Goal: Transaction & Acquisition: Obtain resource

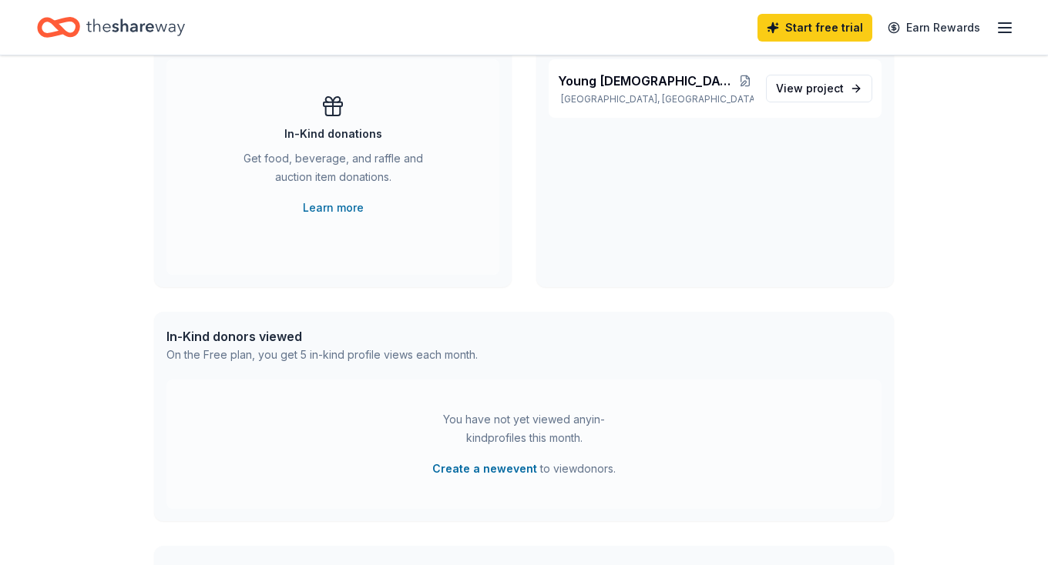
scroll to position [308, 0]
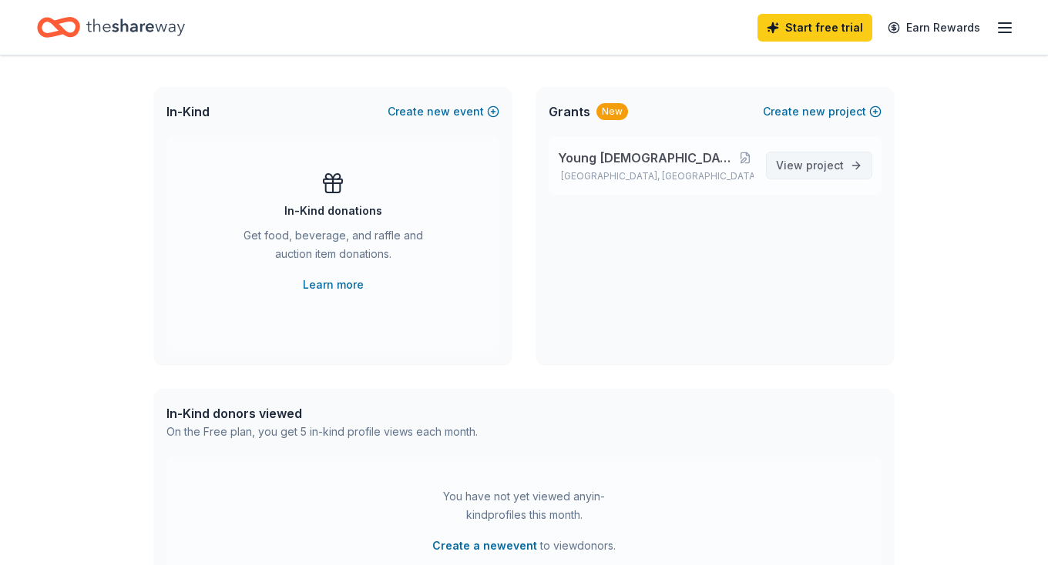
click at [824, 163] on span "project" at bounding box center [825, 165] width 38 height 13
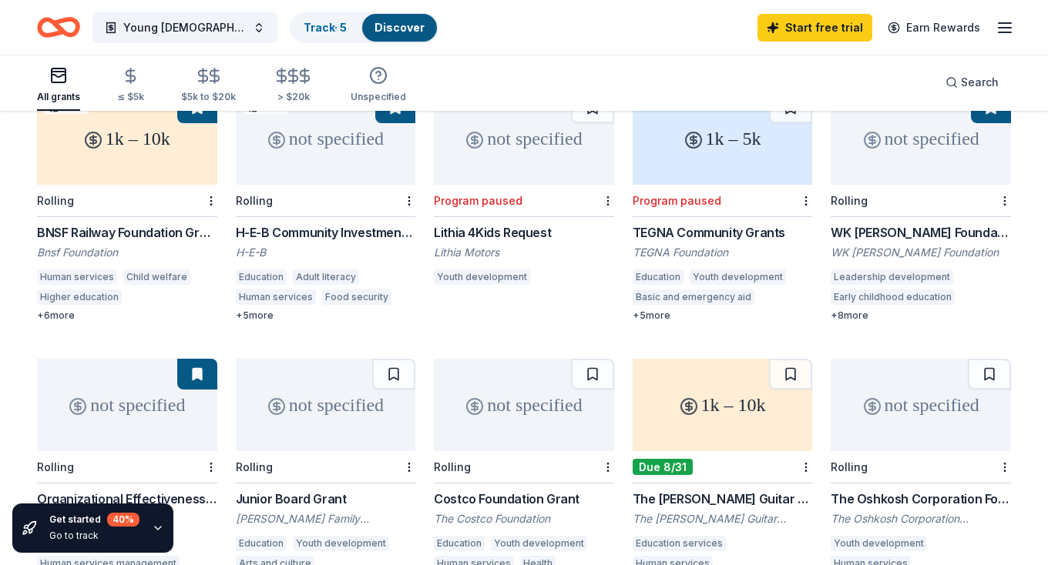
scroll to position [308, 0]
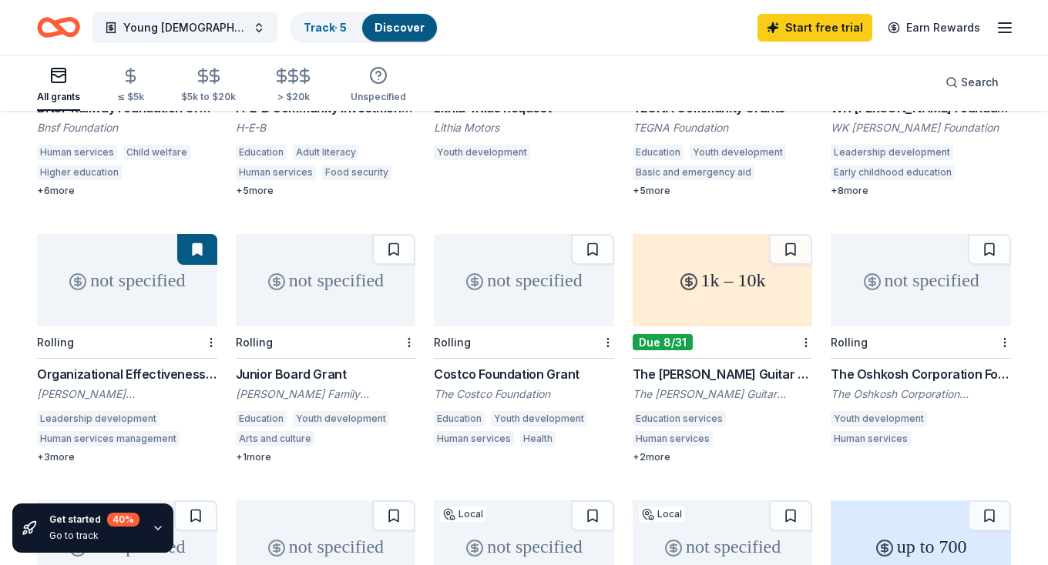
click at [717, 269] on div "1k – 10k" at bounding box center [722, 280] width 180 height 92
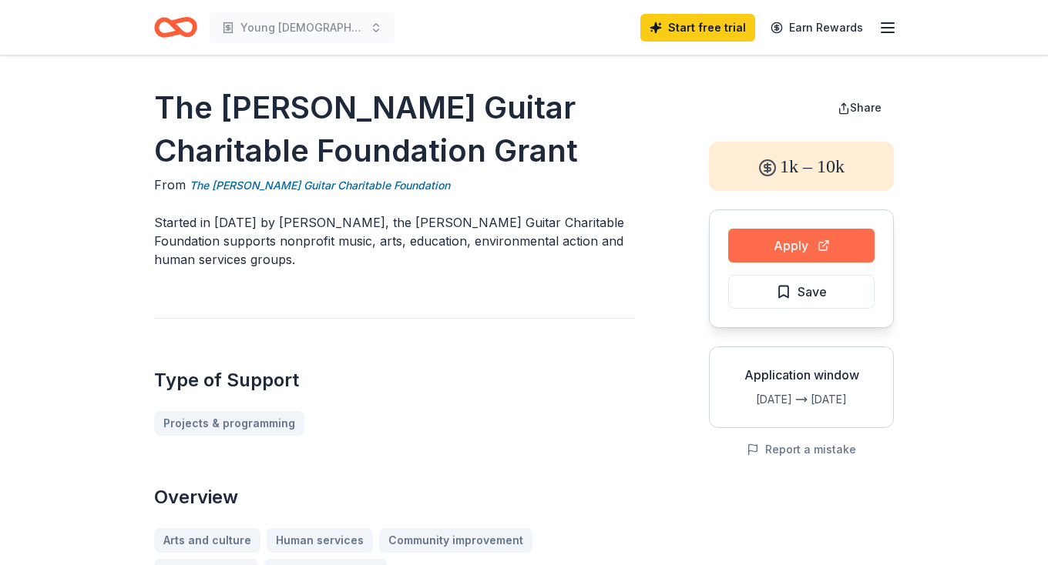
click at [795, 246] on button "Apply" at bounding box center [801, 246] width 146 height 34
click at [798, 248] on button "Apply" at bounding box center [801, 246] width 146 height 34
